Goal: Task Accomplishment & Management: Use online tool/utility

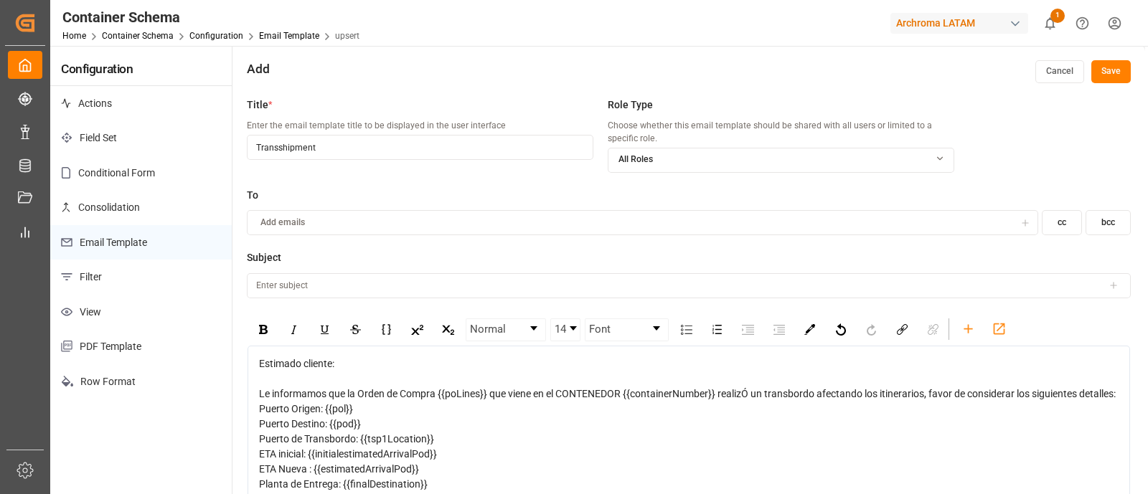
scroll to position [47, 0]
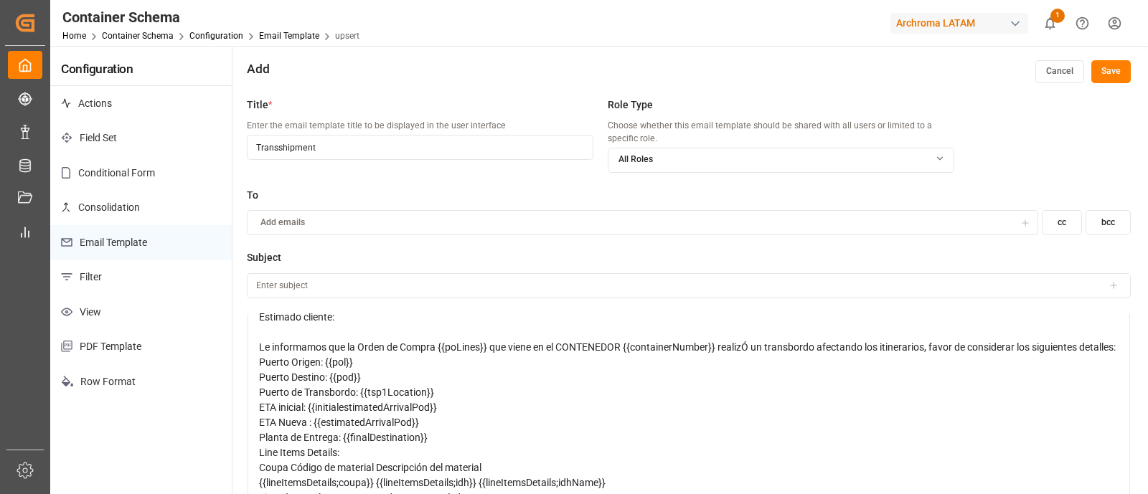
click at [440, 349] on span "Le informamos que la Orden de Compra {{poLines}} que viene en el CONTENEDOR {{c…" at bounding box center [687, 346] width 856 height 11
drag, startPoint x: 487, startPoint y: 347, endPoint x: 439, endPoint y: 349, distance: 48.1
click at [439, 349] on span "Le informamos que la Orden de Compra {{poLines}} que viene en el CONTENEDOR {{c…" at bounding box center [687, 346] width 856 height 11
click at [1110, 285] on icon at bounding box center [1113, 285] width 6 height 0
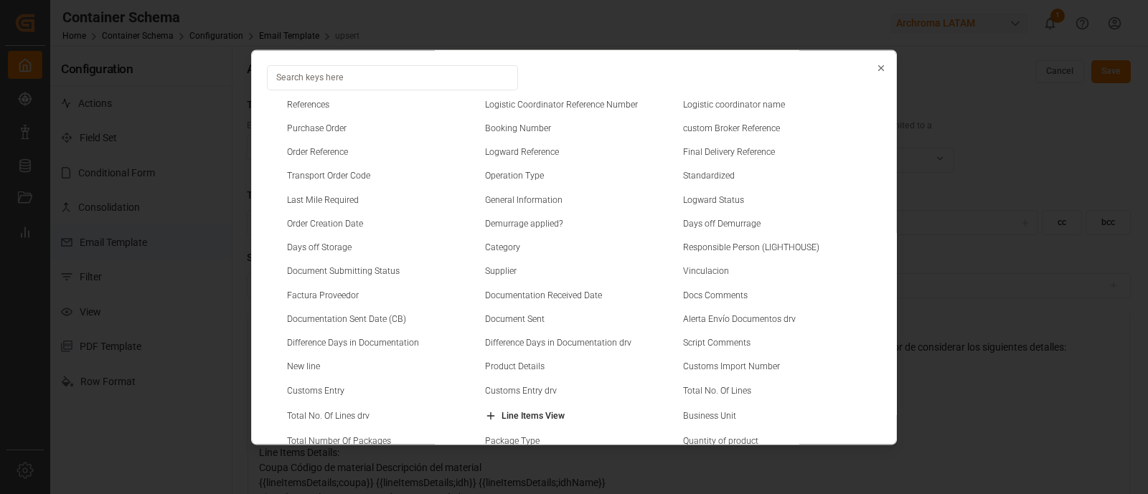
click at [334, 130] on small "Purchase Order" at bounding box center [317, 128] width 60 height 9
type input "{{purchaseOrder}}"
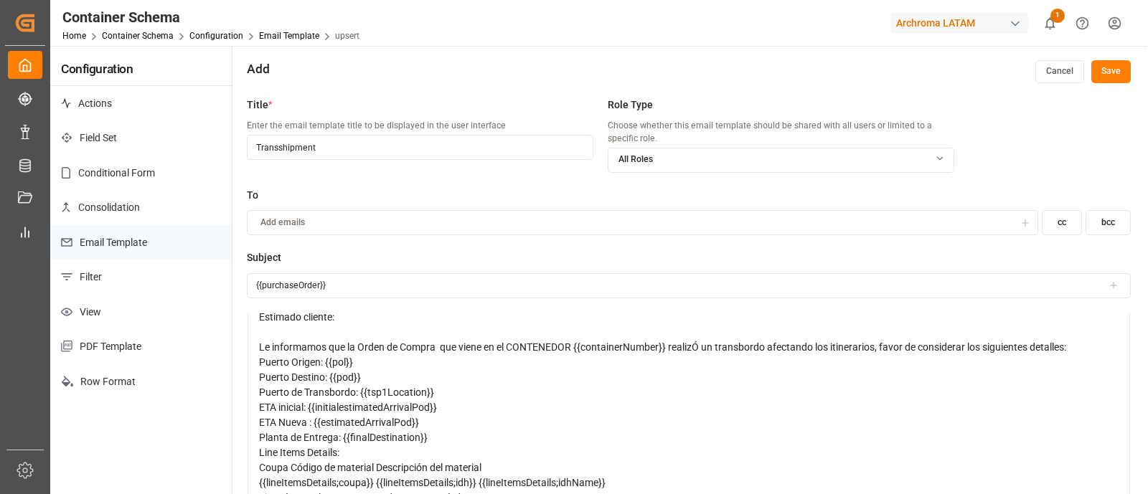
type input "Tran"
click at [435, 348] on span "Le informamos que la Orden de Compra que viene en el CONTENEDOR {{containerNumb…" at bounding box center [662, 346] width 807 height 11
click at [483, 344] on span "Le informamos que la Orden de Compra {{poLines}} que viene en el CONTENEDOR {{c…" at bounding box center [687, 346] width 856 height 11
drag, startPoint x: 487, startPoint y: 349, endPoint x: 440, endPoint y: 350, distance: 47.3
click at [440, 350] on span "Le informamos que la Orden de Compra {{poLines}} que viene en el CONTENEDOR {{c…" at bounding box center [687, 346] width 856 height 11
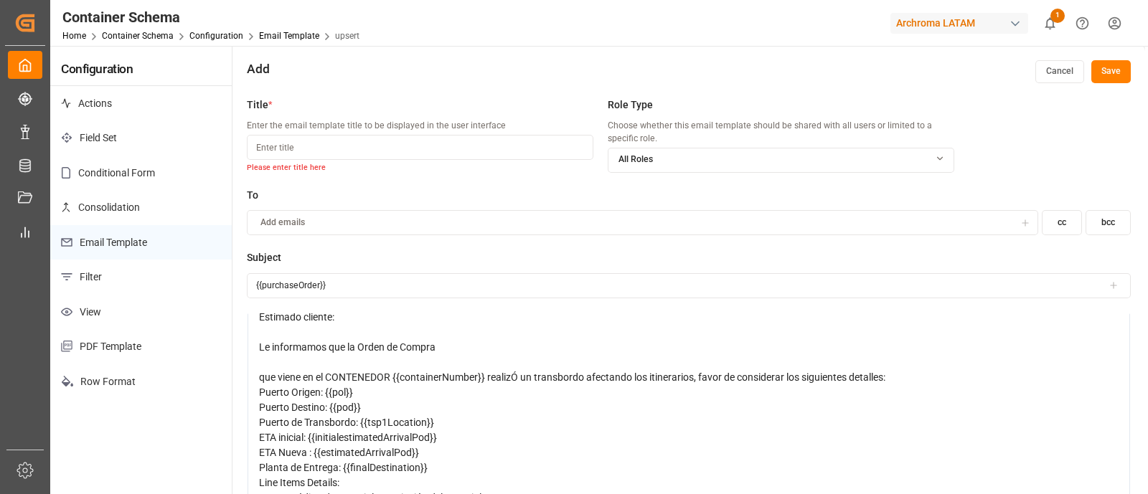
click at [448, 346] on div "Le informamos que la Orden de Compra" at bounding box center [689, 347] width 860 height 15
click at [1108, 285] on icon at bounding box center [1113, 285] width 10 height 10
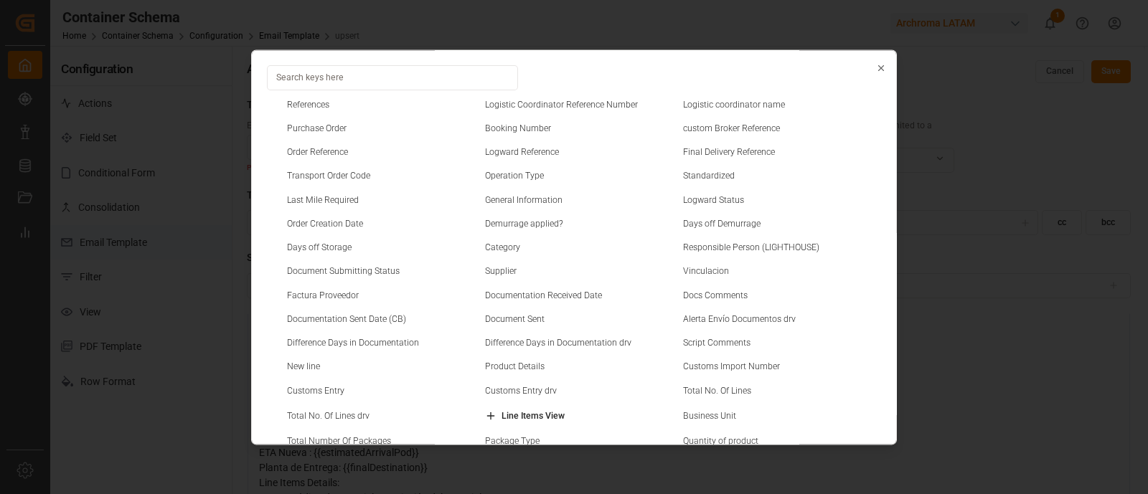
click at [331, 131] on small "Purchase Order" at bounding box center [317, 128] width 60 height 9
type input "{{purchaseOrder}} {{purchaseOrder}}"
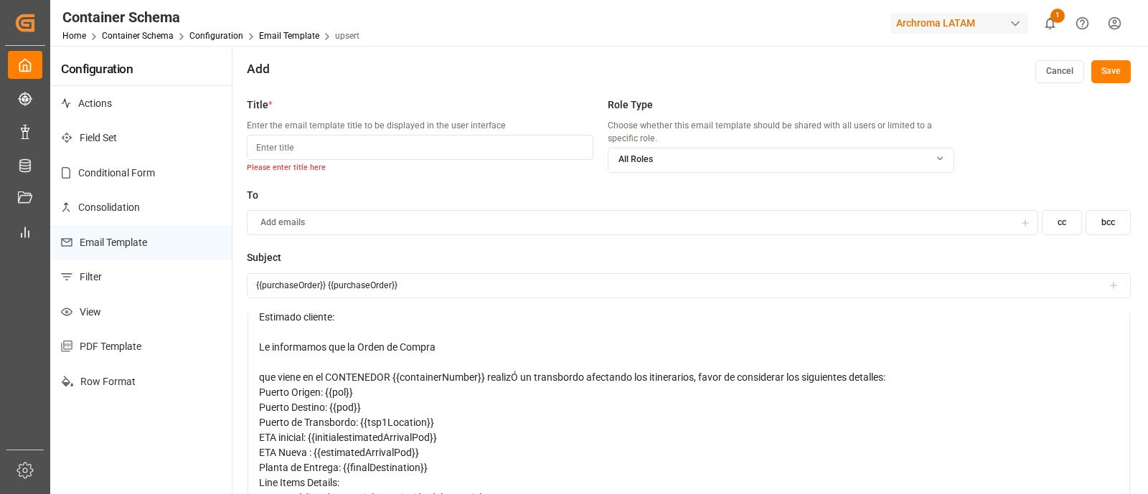
click at [470, 346] on div "Le informamos que la Orden de Compra" at bounding box center [689, 347] width 860 height 15
drag, startPoint x: 455, startPoint y: 280, endPoint x: 211, endPoint y: 274, distance: 244.7
click at [211, 274] on div "Configuration Actions Field Set Conditional Form Consolidation Email Template F…" at bounding box center [597, 315] width 1095 height 539
click at [425, 331] on div "rdw-editor" at bounding box center [689, 332] width 860 height 15
click at [441, 340] on div "Le informamos que la Orden de Compra" at bounding box center [689, 347] width 860 height 15
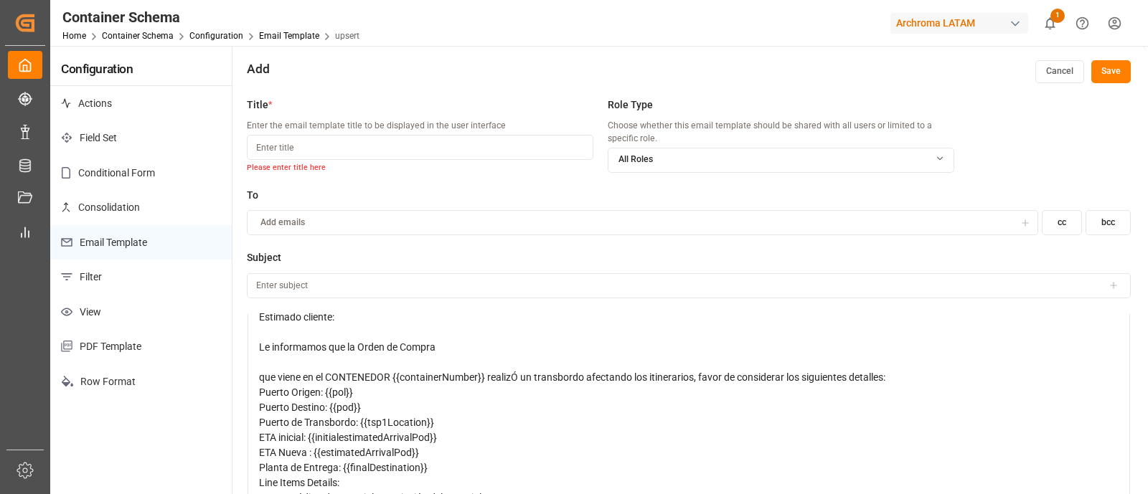
click at [1108, 290] on input at bounding box center [689, 285] width 884 height 25
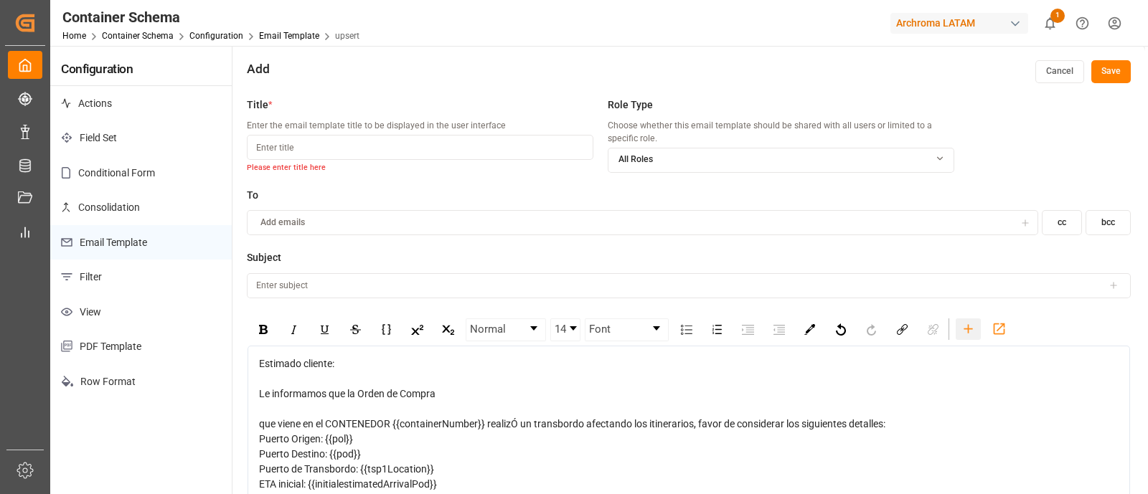
click at [964, 328] on icon "rdw-toolbar" at bounding box center [968, 328] width 9 height 9
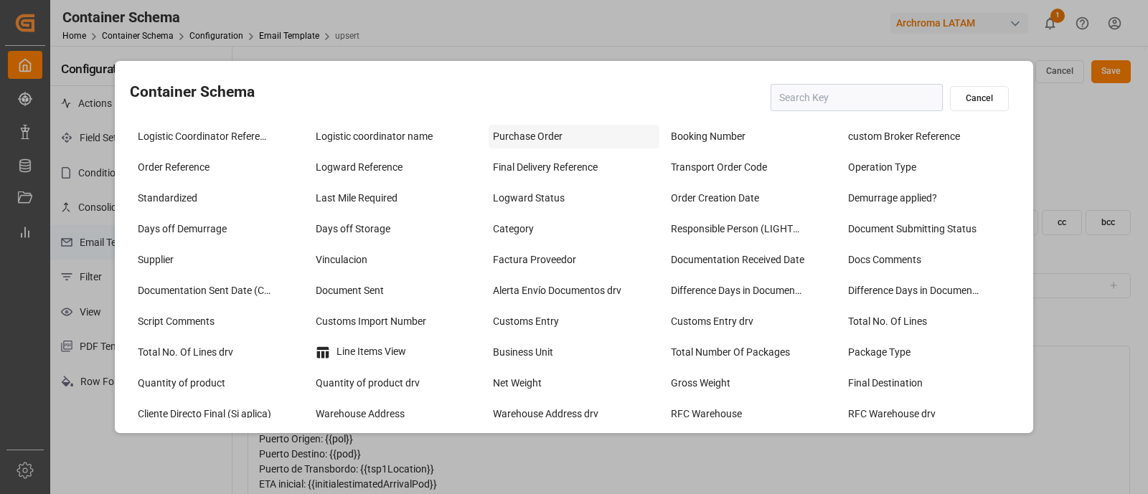
click at [523, 133] on div "Purchase Order" at bounding box center [573, 137] width 171 height 24
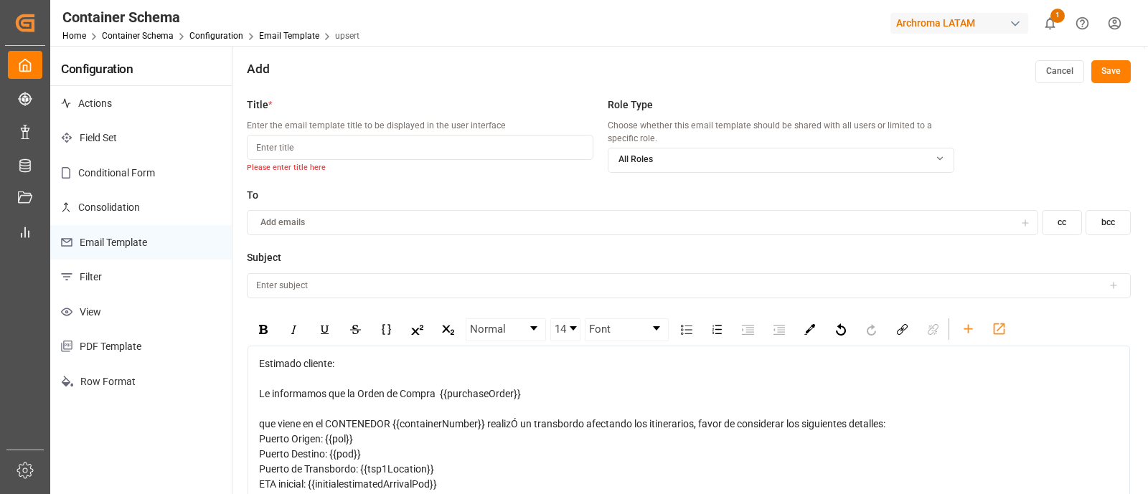
click at [260, 423] on span "que viene en el CONTENEDOR {{containerNumber}} realizÓ un transbordo afectando …" at bounding box center [572, 423] width 626 height 11
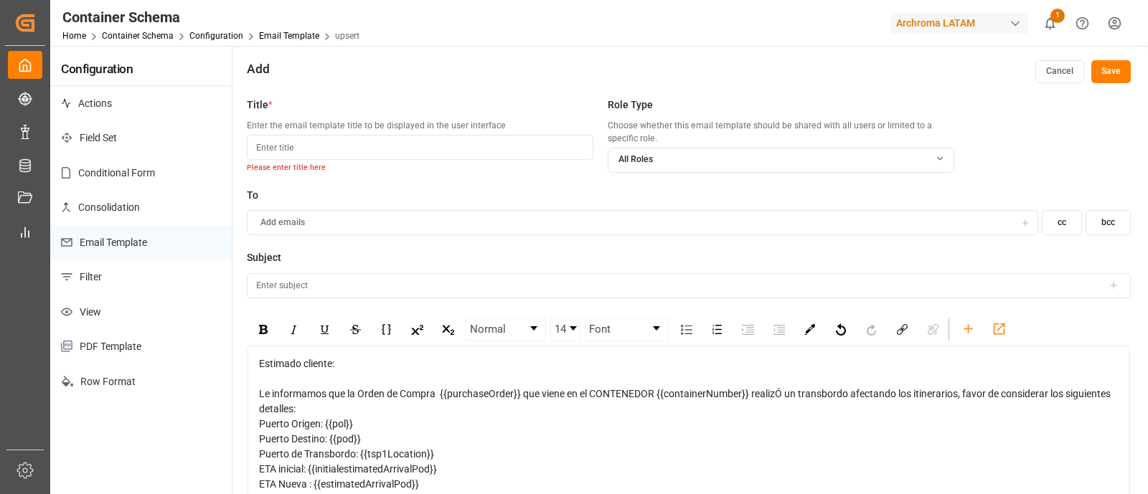
click at [559, 393] on span "Le informamos que la Orden de Compra {{purchaseOrder}} que viene en el CONTENED…" at bounding box center [686, 401] width 854 height 27
click at [570, 392] on span "Le informamos que la Orden de Compra {{purchaseOrder}} que viene en el CONTENED…" at bounding box center [686, 401] width 854 height 27
click at [748, 393] on span "Le informamos que la Orden de Compra {{purchaseOrder}} que viene en el CONTENED…" at bounding box center [686, 401] width 854 height 27
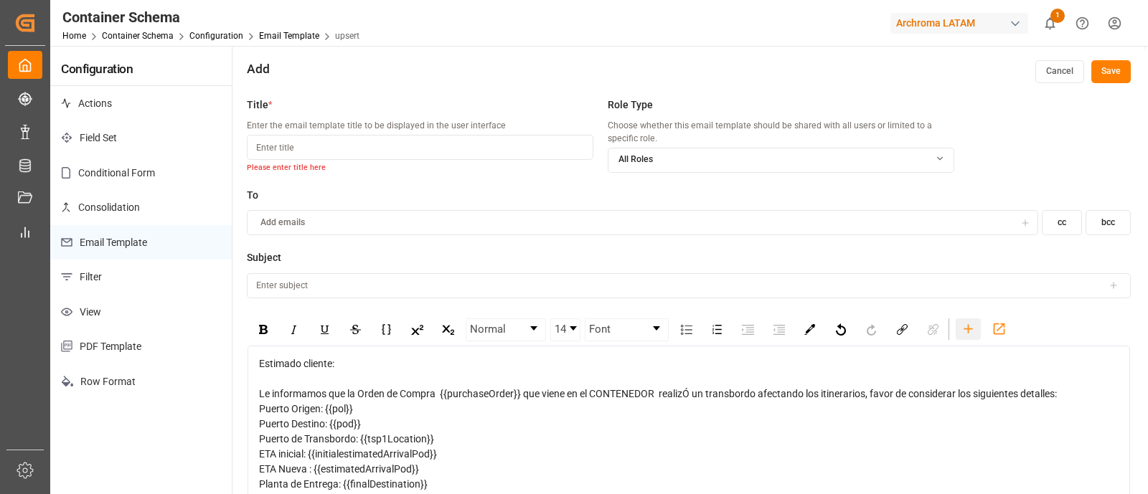
click at [968, 335] on icon "rdw-toolbar" at bounding box center [967, 328] width 15 height 15
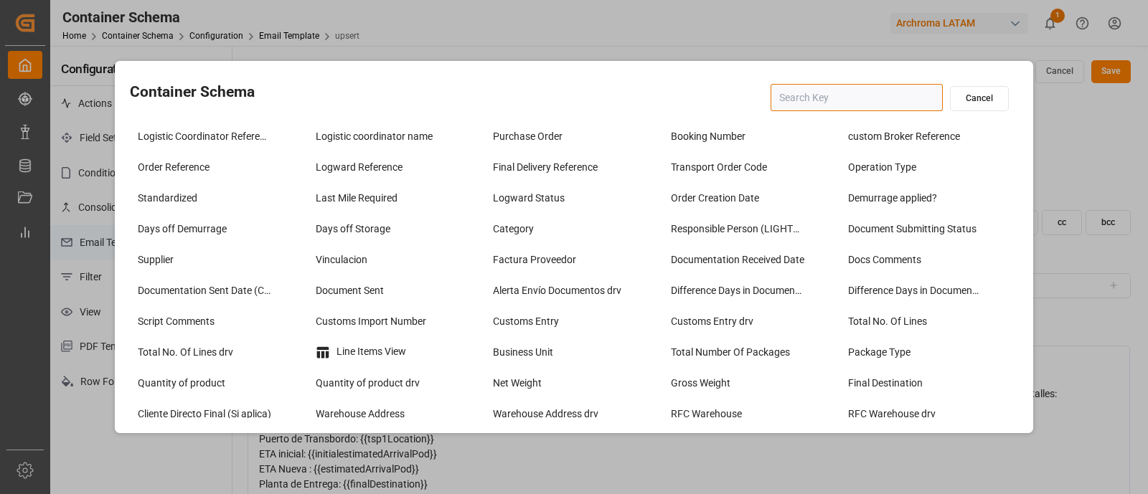
click at [801, 95] on input "text" at bounding box center [856, 97] width 172 height 27
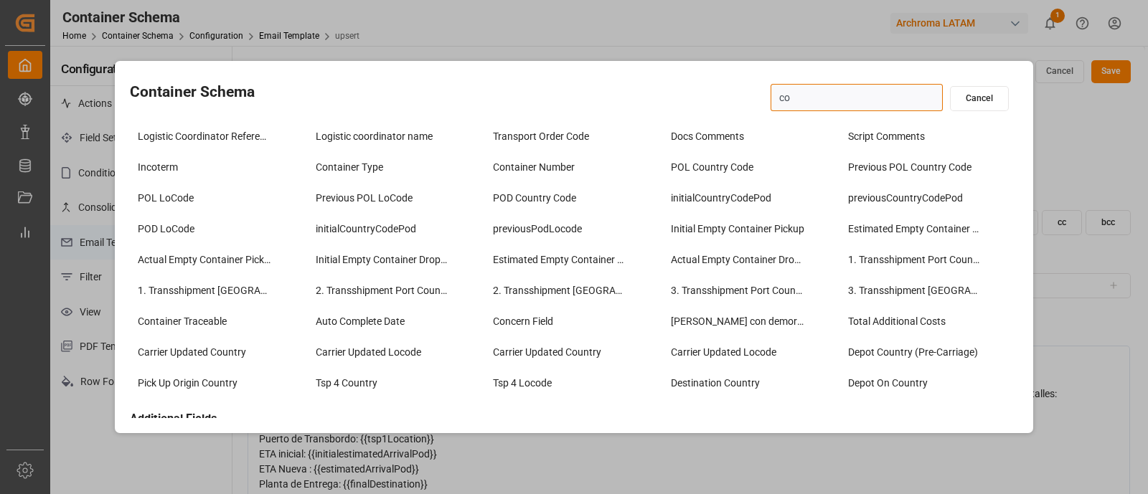
type input "con"
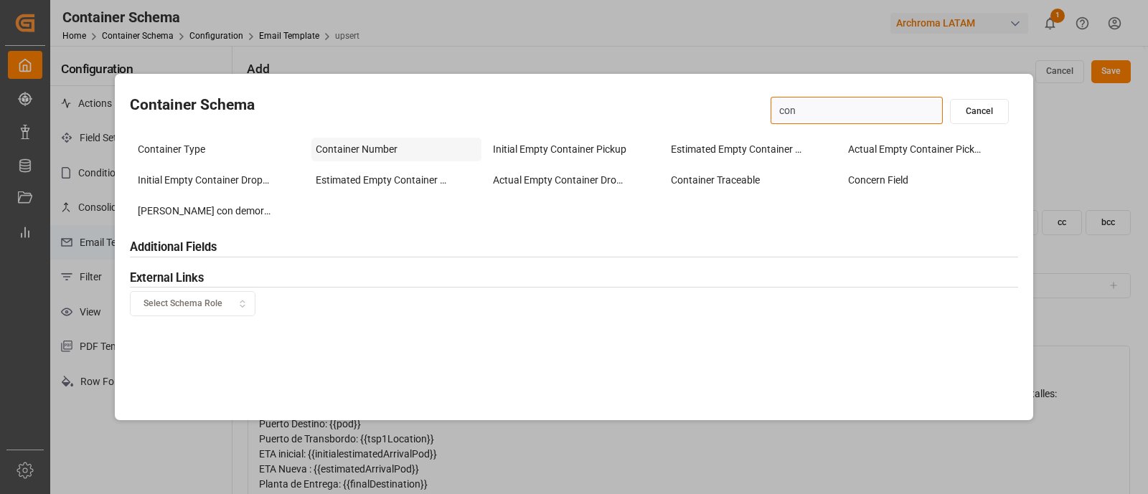
click at [382, 141] on div "Container Number" at bounding box center [396, 150] width 171 height 24
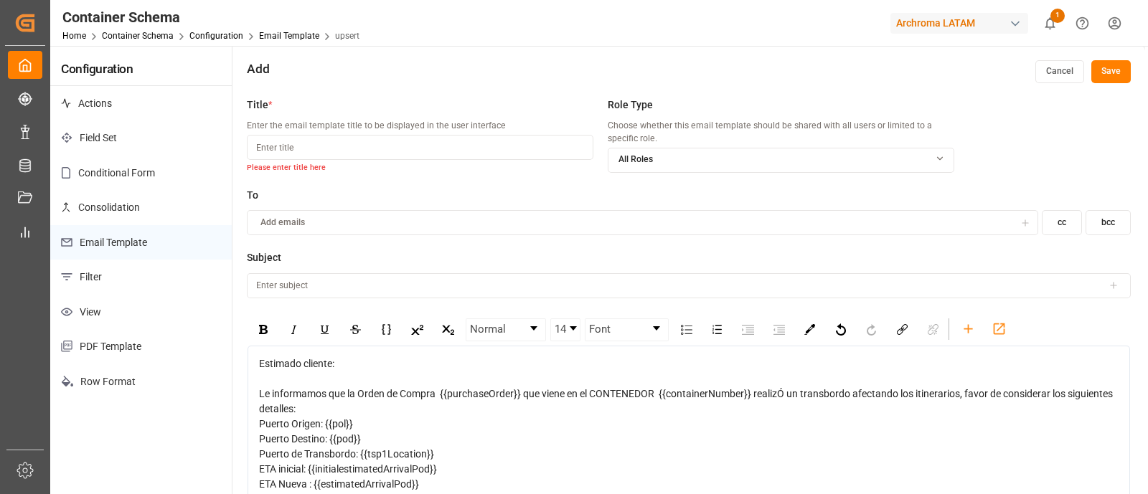
click at [784, 393] on span "Le informamos que la Orden de Compra {{purchaseOrder}} que viene en el CONTENED…" at bounding box center [687, 401] width 856 height 27
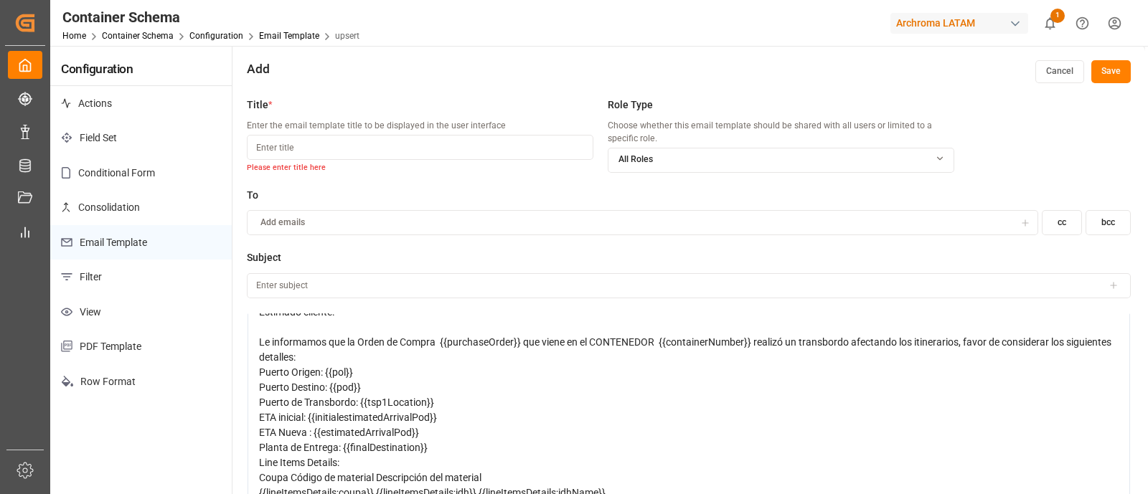
scroll to position [53, 0]
click at [323, 351] on div "Le informamos que la Orden de Compra {{purchaseOrder}} que viene en el CONTENED…" at bounding box center [689, 349] width 860 height 30
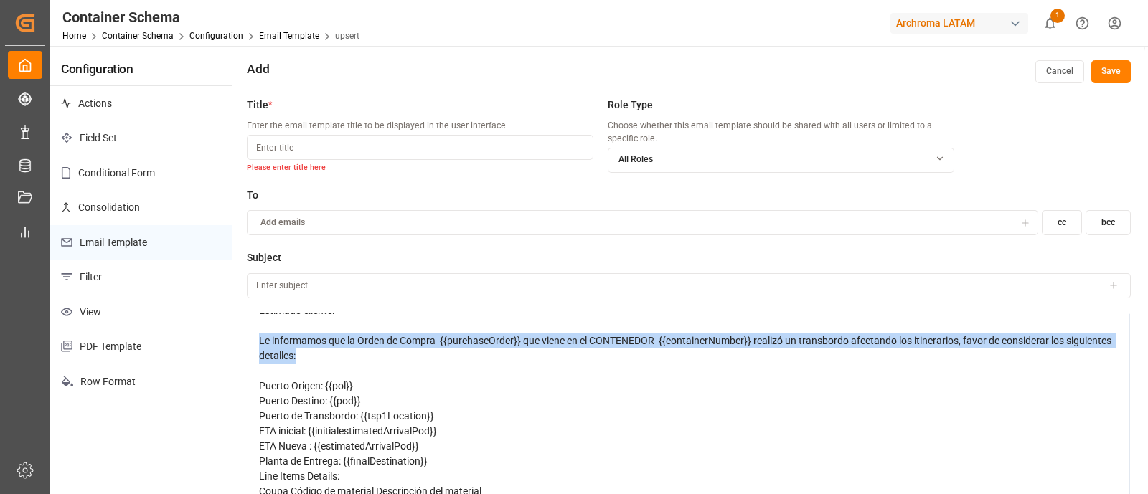
drag, startPoint x: 323, startPoint y: 351, endPoint x: 257, endPoint y: 340, distance: 67.7
click at [257, 340] on div "Estimado cliente: Le informamos que la Orden de Compra {{purchaseOrder}} que vi…" at bounding box center [688, 439] width 882 height 293
copy span "Le informamos que la Orden de Compra {{purchaseOrder}} que viene en el CONTENED…"
click at [599, 335] on span "Le informamos que la Orden de Compra {{purchaseOrder}} que viene en el CONTENED…" at bounding box center [686, 348] width 854 height 27
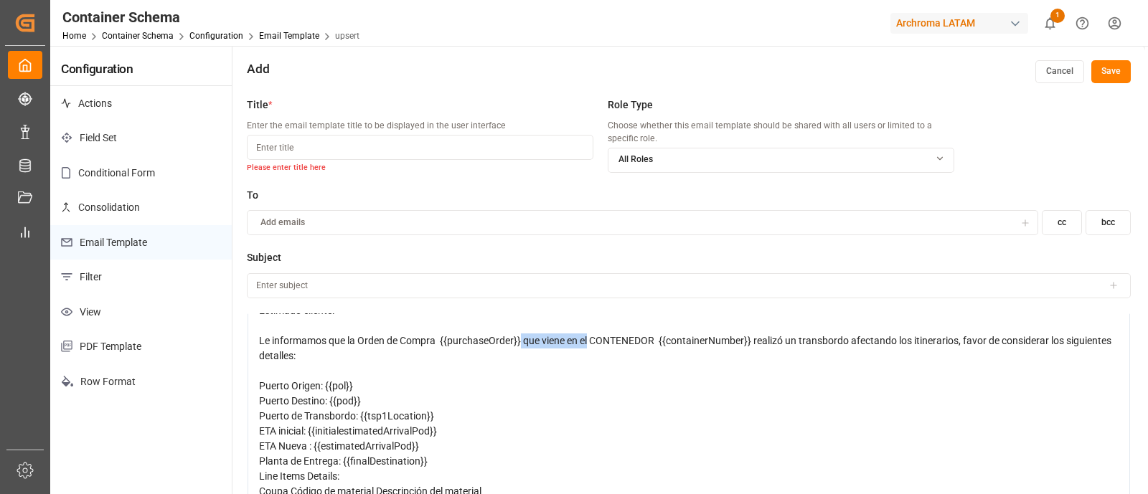
drag, startPoint x: 522, startPoint y: 339, endPoint x: 589, endPoint y: 339, distance: 66.7
click at [589, 339] on span "Le informamos que la Orden de Compra {{purchaseOrder}} que viene en el CONTENED…" at bounding box center [686, 348] width 854 height 27
click at [597, 339] on span "Le informamos que la Orden de Compra {{purchaseOrder}}asociada al contenedor CO…" at bounding box center [681, 348] width 845 height 27
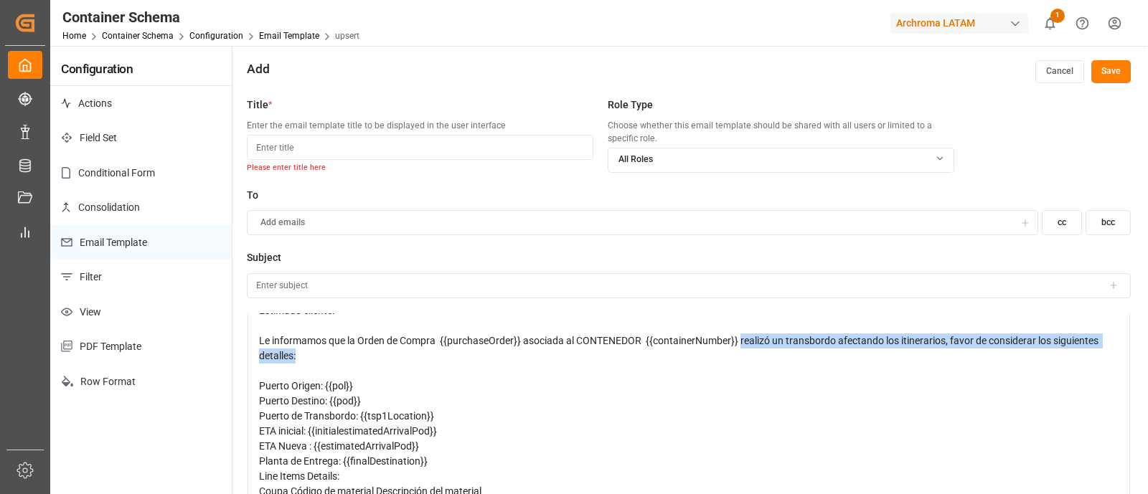
drag, startPoint x: 740, startPoint y: 339, endPoint x: 783, endPoint y: 351, distance: 44.0
click at [783, 351] on div "Le informamos que la Orden de Compra {{purchaseOrder}} asociada al CONTENEDOR {…" at bounding box center [689, 349] width 860 height 30
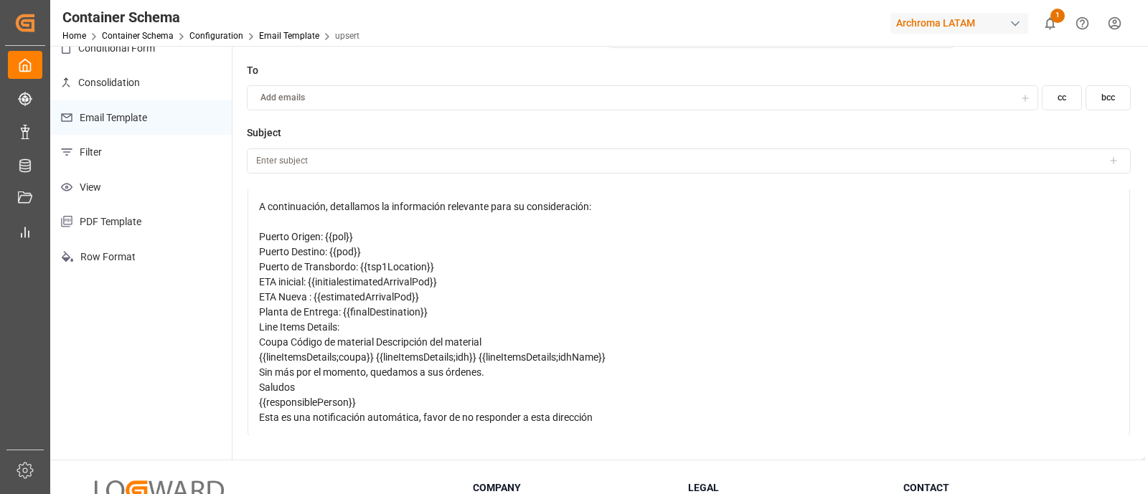
scroll to position [127, 0]
click at [423, 321] on div "Line Items Details:" at bounding box center [689, 325] width 860 height 15
drag, startPoint x: 257, startPoint y: 366, endPoint x: 368, endPoint y: 364, distance: 111.2
click at [368, 364] on div "Estimado cliente: Le informamos que la Orden de Compra {{purchaseOrder}} asocia…" at bounding box center [688, 272] width 882 height 323
drag, startPoint x: 260, startPoint y: 367, endPoint x: 506, endPoint y: 367, distance: 246.0
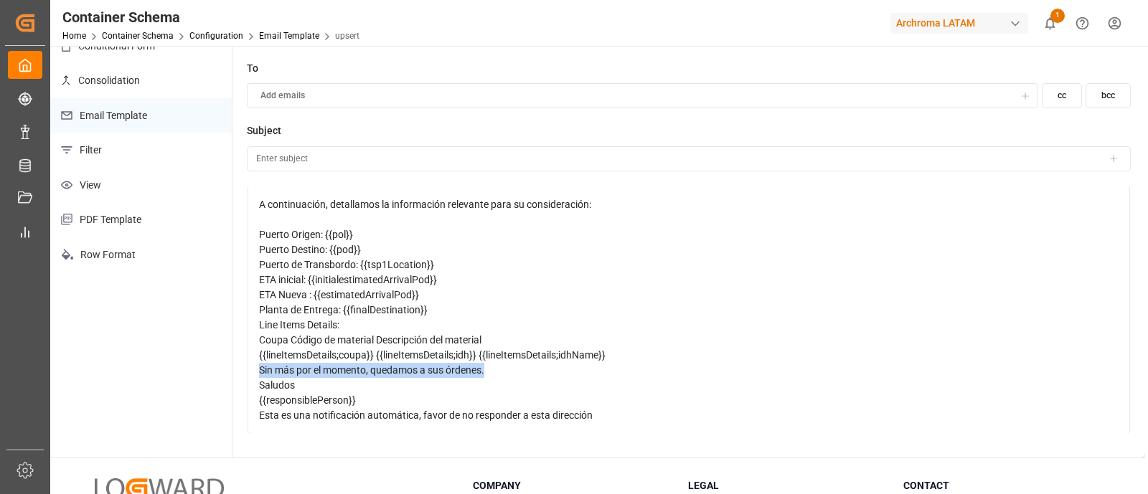
click at [506, 367] on div "Sin más por el momento, quedamos a sus órdenes." at bounding box center [689, 370] width 860 height 15
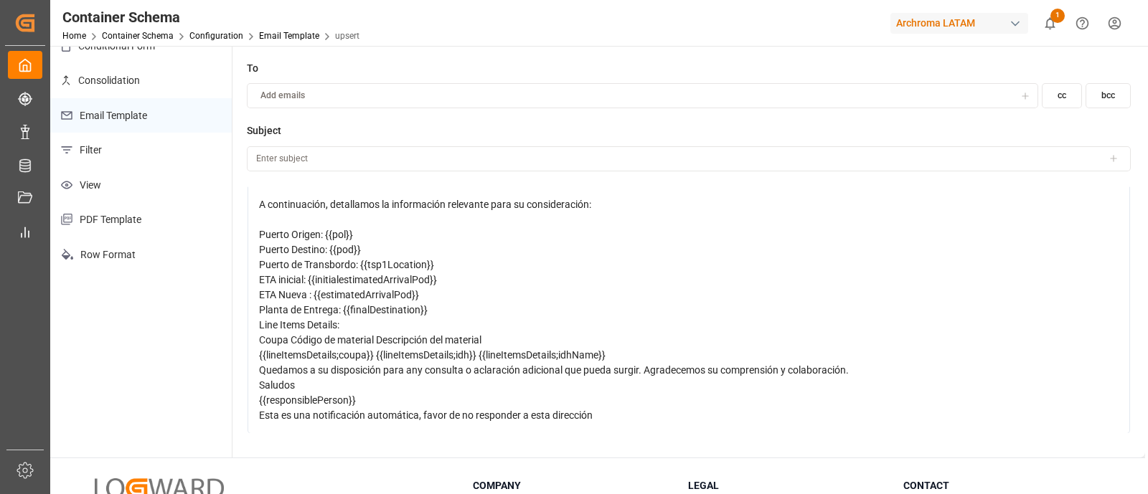
click at [414, 371] on span "Quedamos a su disposición para any consulta o aclaración adicional que pueda su…" at bounding box center [554, 369] width 590 height 11
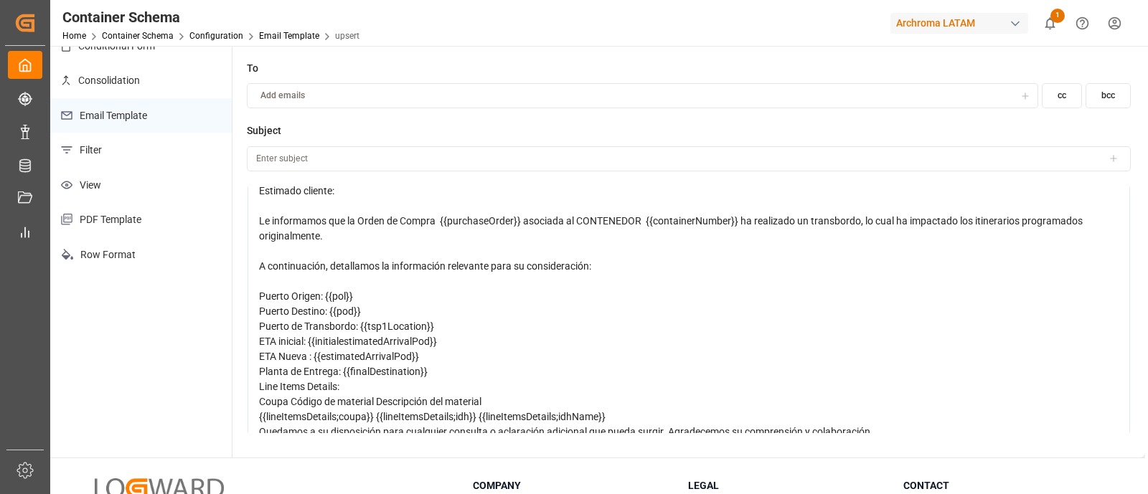
scroll to position [108, 0]
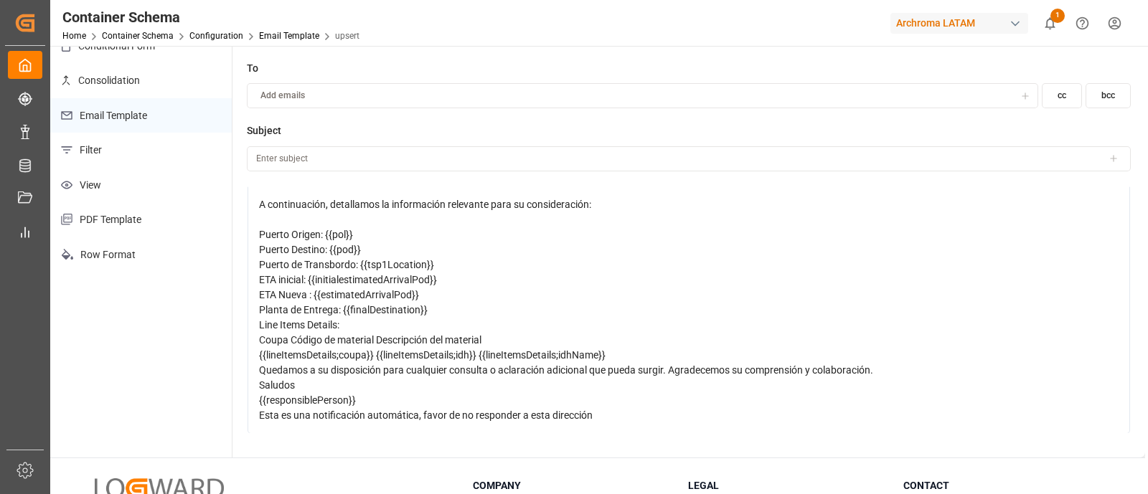
click at [620, 353] on div "{{lineItemsDetails;coupa}} {{lineItemsDetails;idh}} {{lineItemsDetails;idhName}}" at bounding box center [689, 355] width 860 height 15
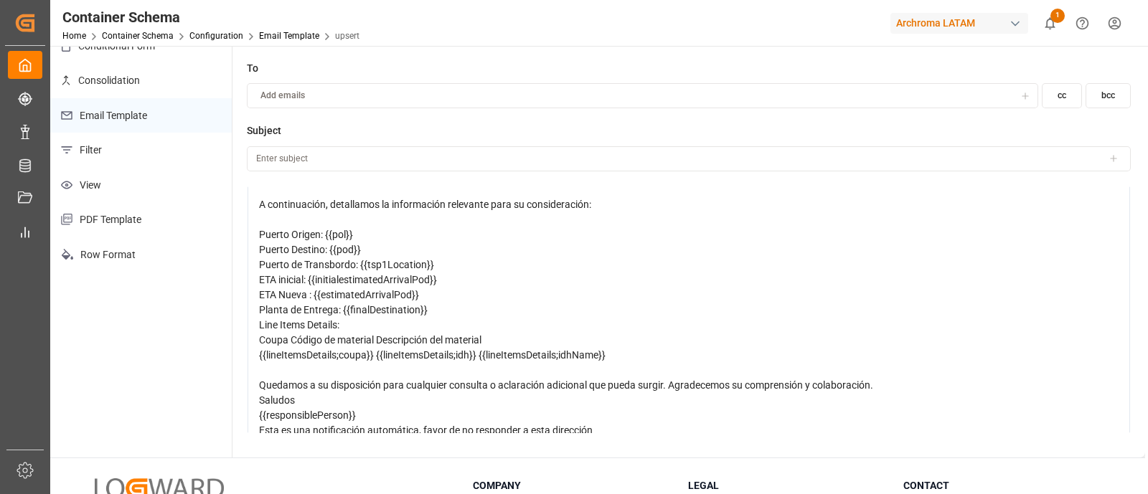
click at [908, 381] on div "Quedamos a su disposición para cualquier consulta o aclaración adicional que pu…" at bounding box center [689, 385] width 860 height 15
click at [674, 379] on span "Quedamos a su disposición para cualquier consulta o aclaración adicional que pu…" at bounding box center [566, 384] width 614 height 11
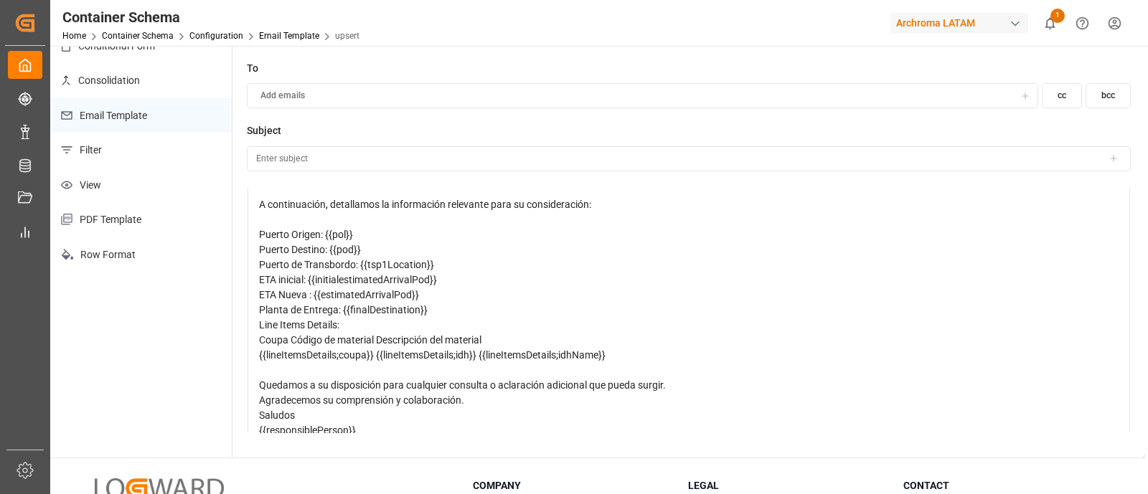
click at [557, 398] on div "Agradecemos su comprensión y colaboración." at bounding box center [689, 400] width 860 height 15
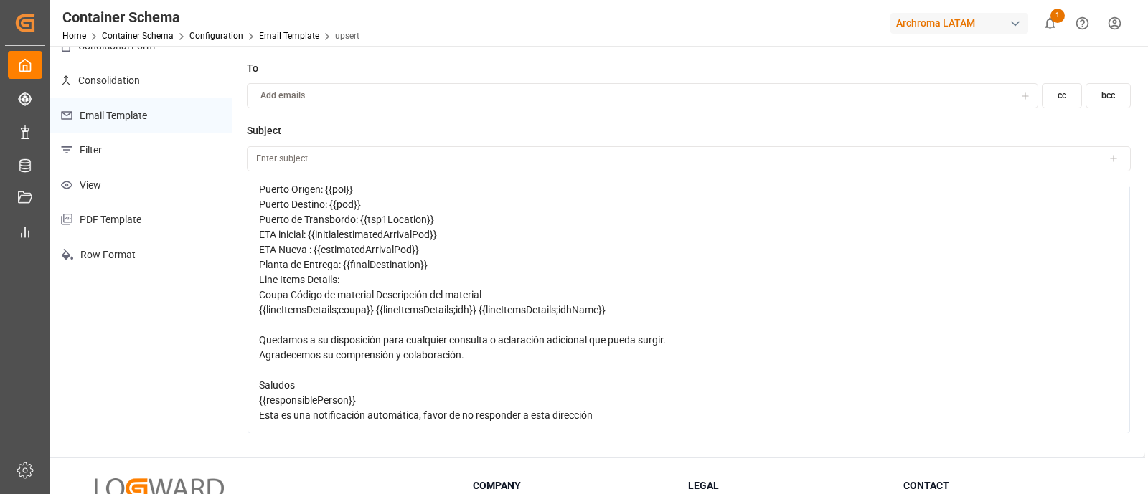
click at [373, 400] on div "{{responsiblePerson}}" at bounding box center [689, 400] width 860 height 15
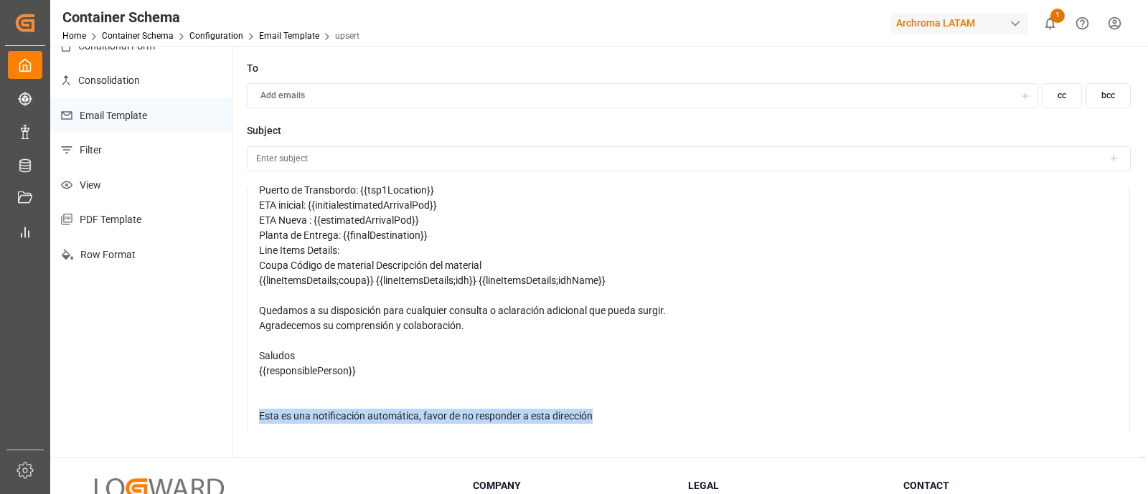
drag, startPoint x: 620, startPoint y: 410, endPoint x: 213, endPoint y: 418, distance: 407.5
click at [213, 418] on div "Configuration Actions Field Set Conditional Form Consolidation Email Template F…" at bounding box center [597, 188] width 1095 height 539
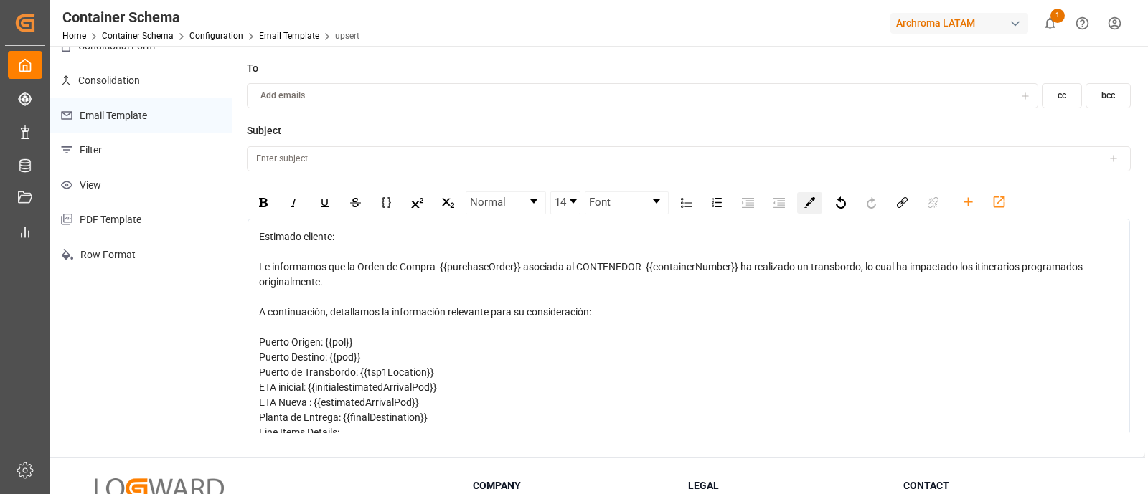
click at [812, 197] on img "rdw-color-picker" at bounding box center [809, 202] width 11 height 11
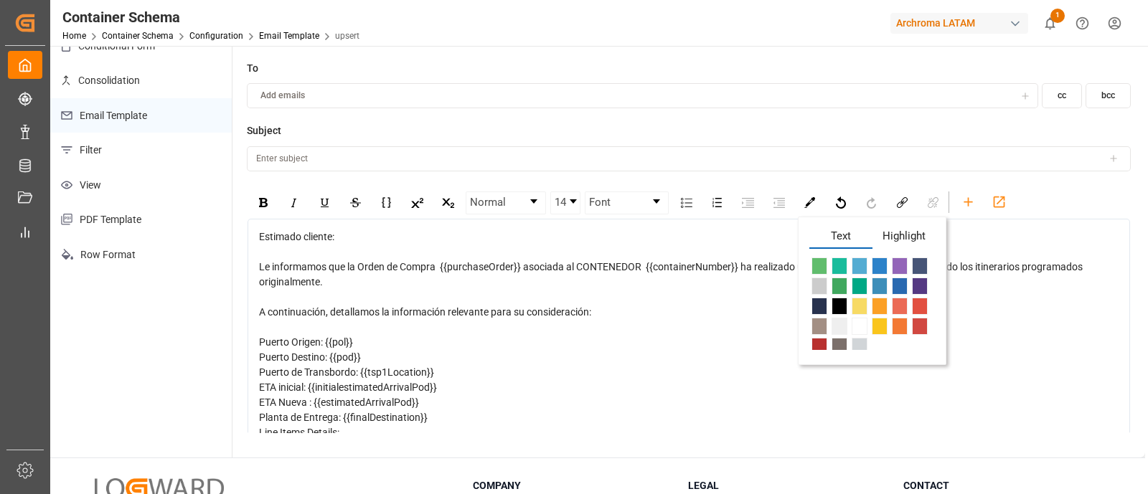
click at [878, 268] on span "rdw-color-picker" at bounding box center [879, 266] width 16 height 17
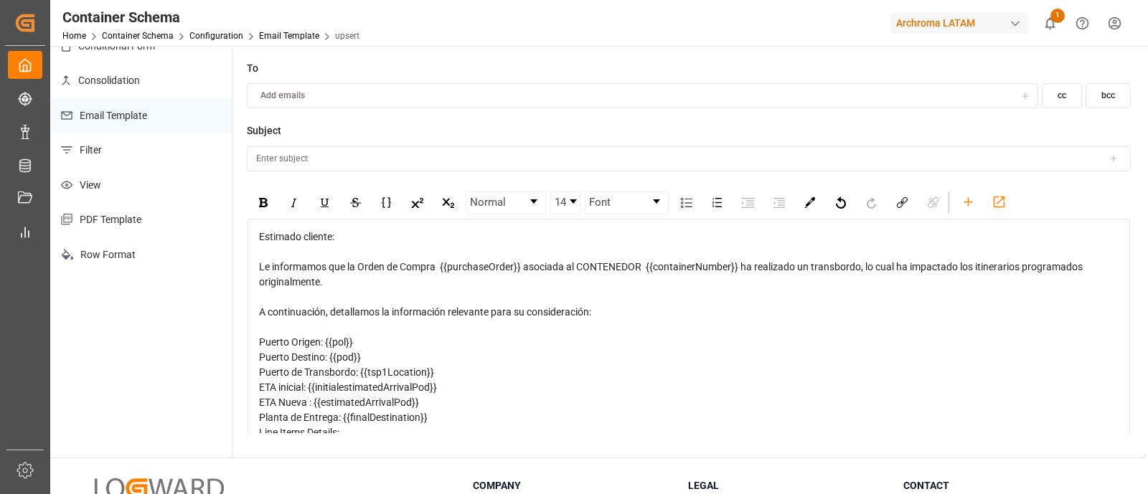
scroll to position [182, 0]
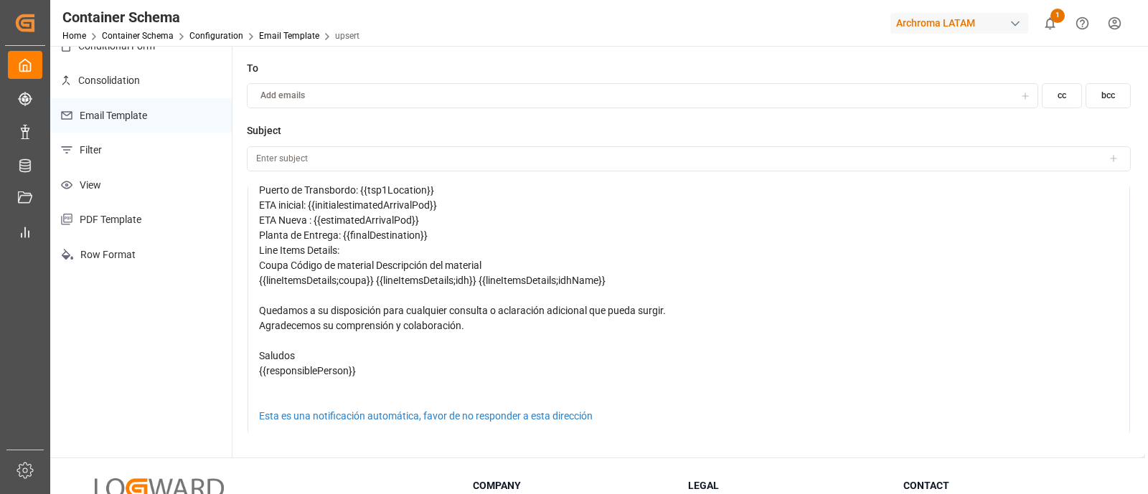
click at [727, 379] on div "rdw-editor" at bounding box center [689, 386] width 860 height 15
drag, startPoint x: 355, startPoint y: 371, endPoint x: 239, endPoint y: 372, distance: 116.2
click at [239, 372] on div "Title * Enter the email template title to be displayed in the user interface Pl…" at bounding box center [688, 210] width 912 height 494
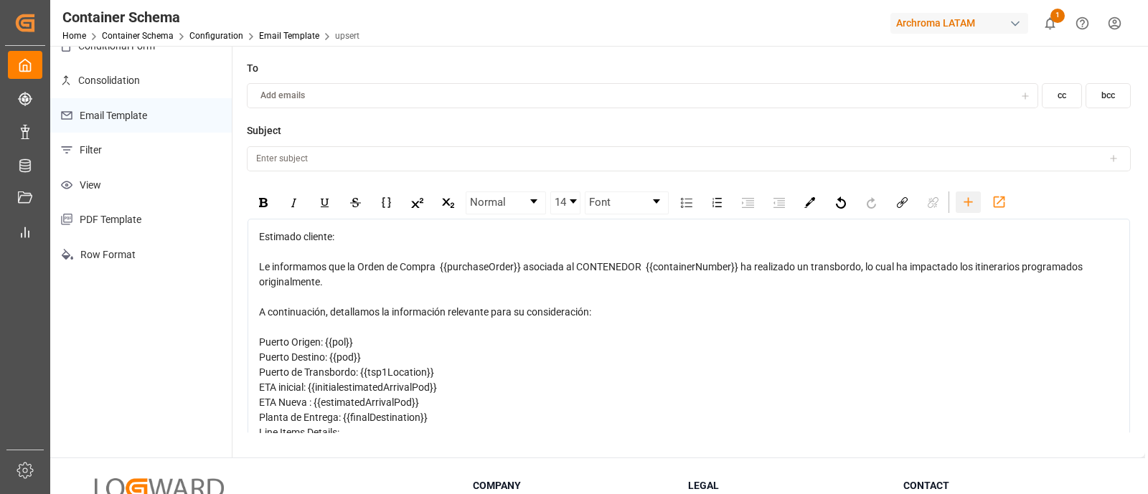
click at [973, 206] on icon "rdw-toolbar" at bounding box center [967, 201] width 15 height 15
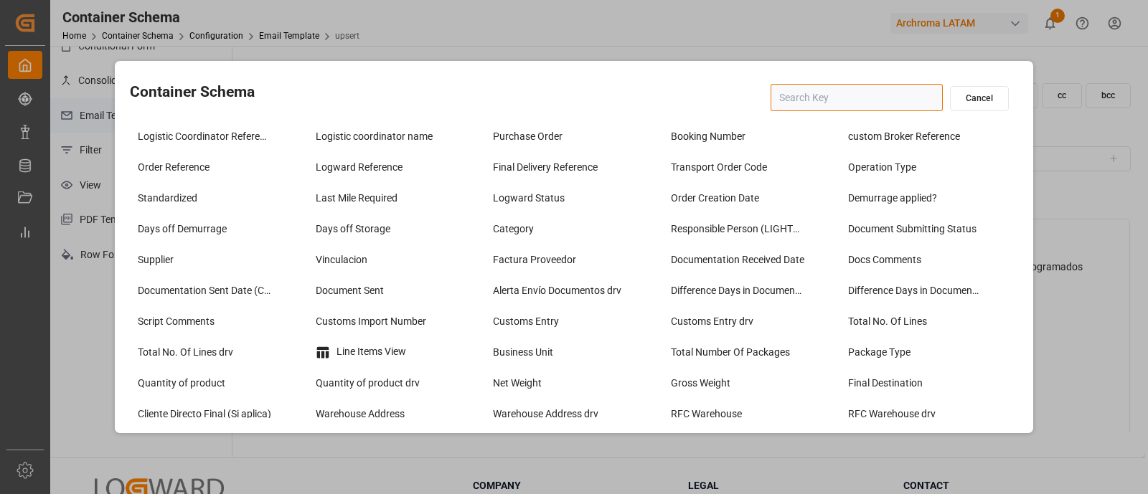
click at [798, 109] on input "text" at bounding box center [856, 97] width 172 height 27
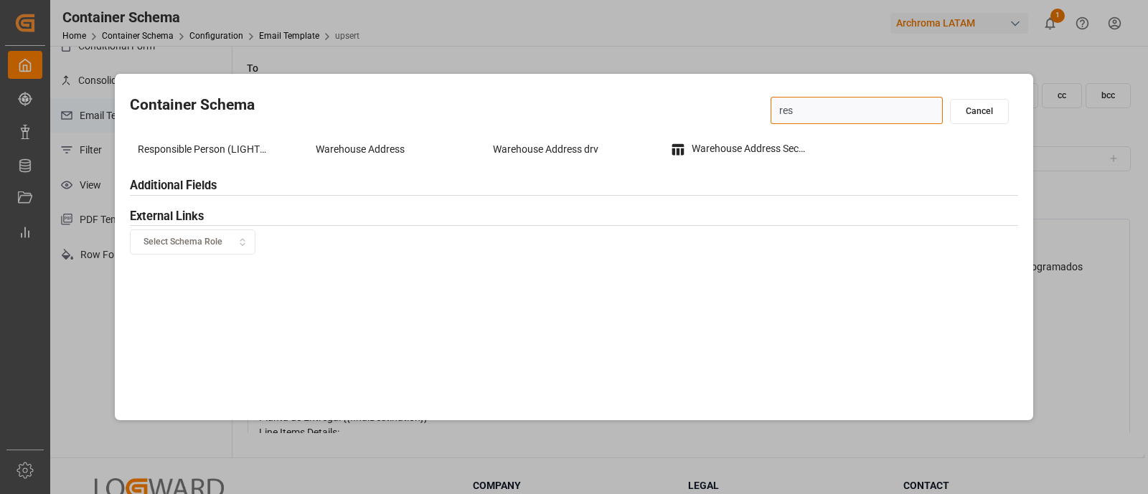
type input "resp"
click at [247, 147] on div "Responsible Person (LIGHTHOUSE)" at bounding box center [218, 150] width 171 height 24
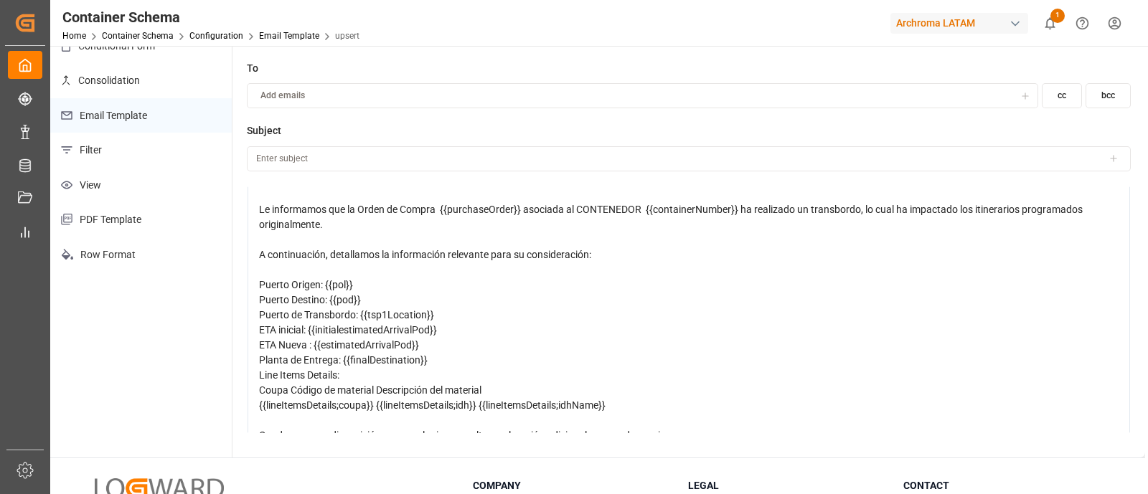
scroll to position [56, 0]
